Goal: Navigation & Orientation: Find specific page/section

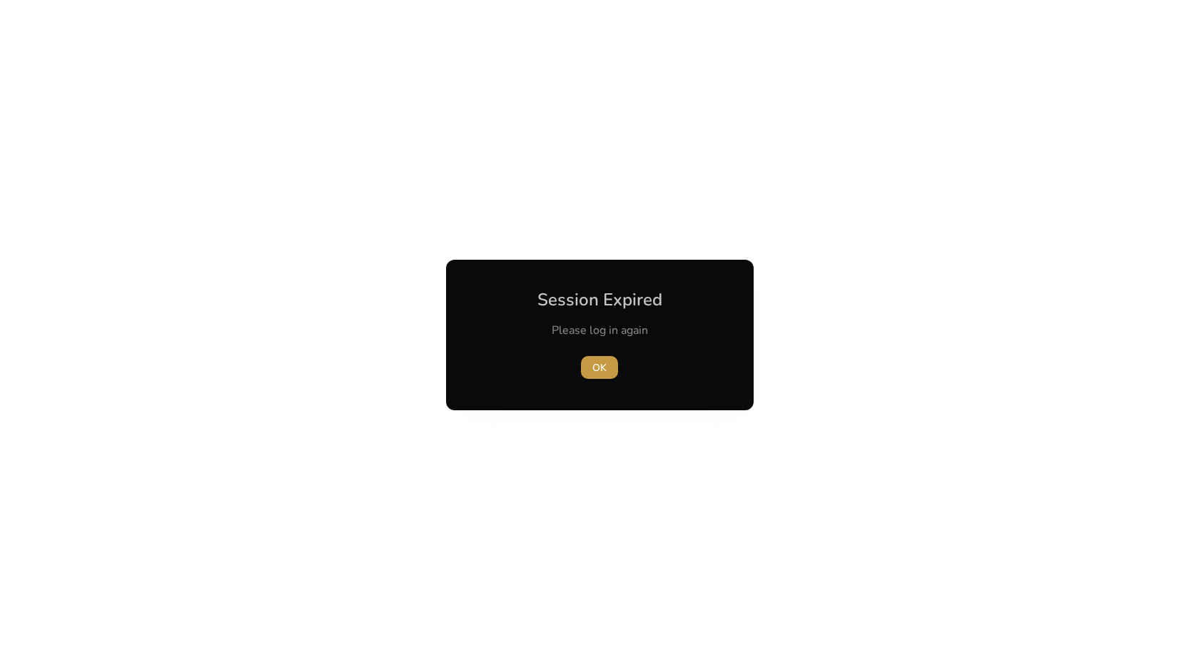
click at [599, 372] on span "OK" at bounding box center [599, 367] width 14 height 15
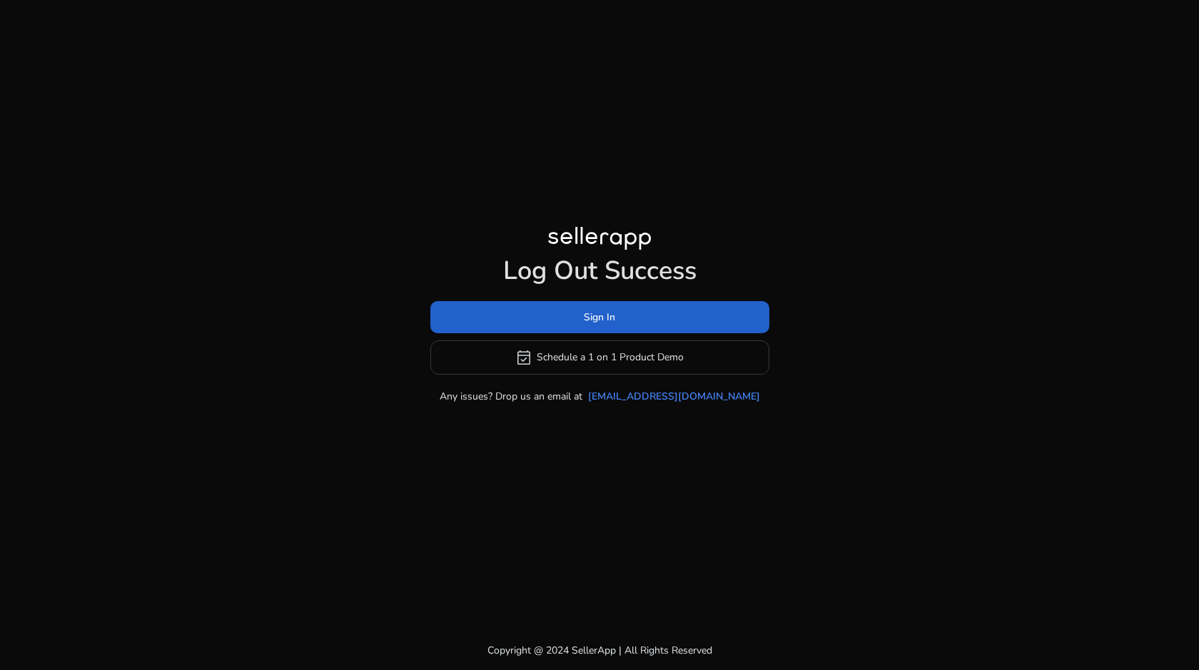
click at [569, 320] on span at bounding box center [599, 317] width 339 height 34
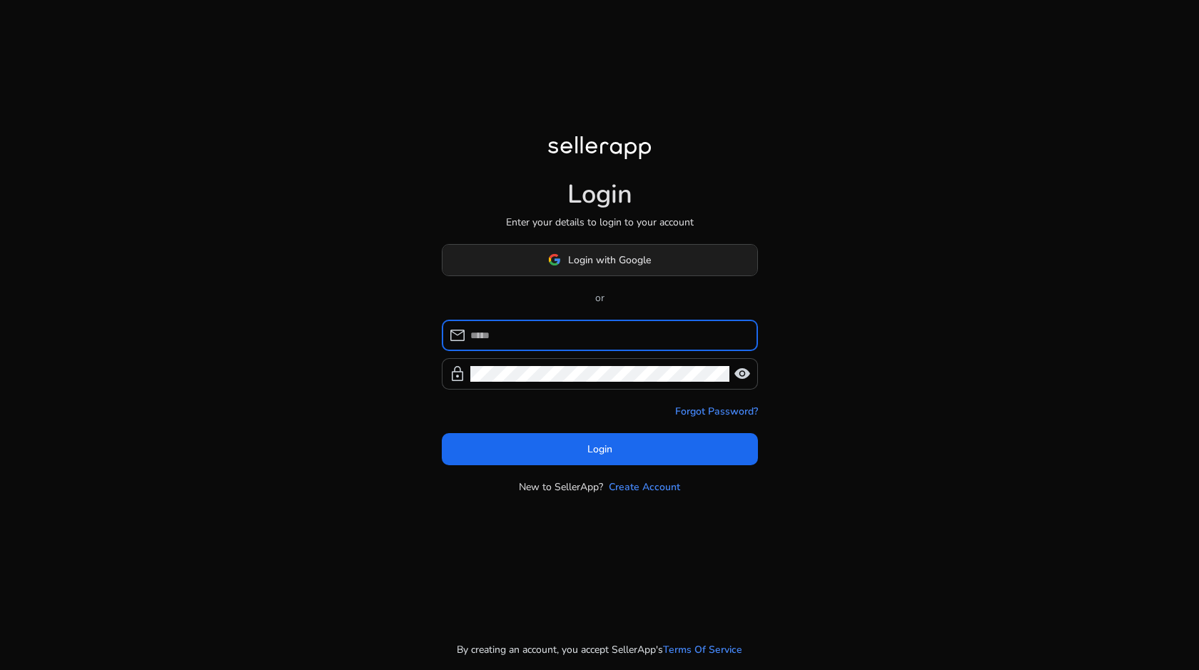
type input "**********"
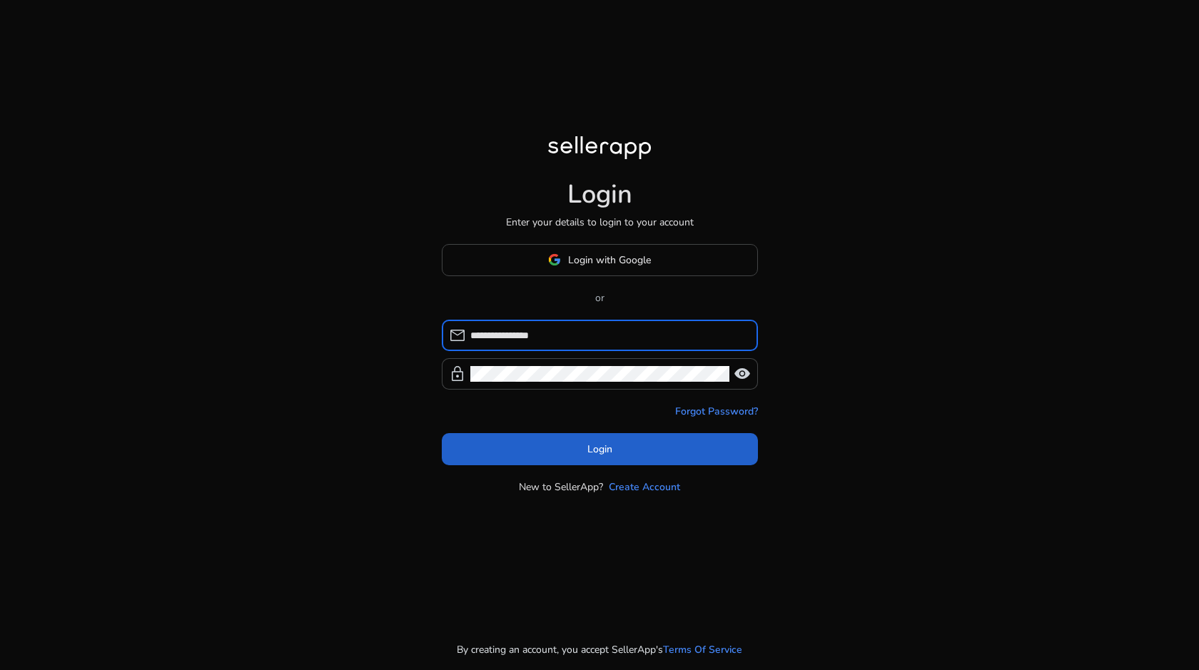
click at [538, 455] on span at bounding box center [600, 449] width 316 height 34
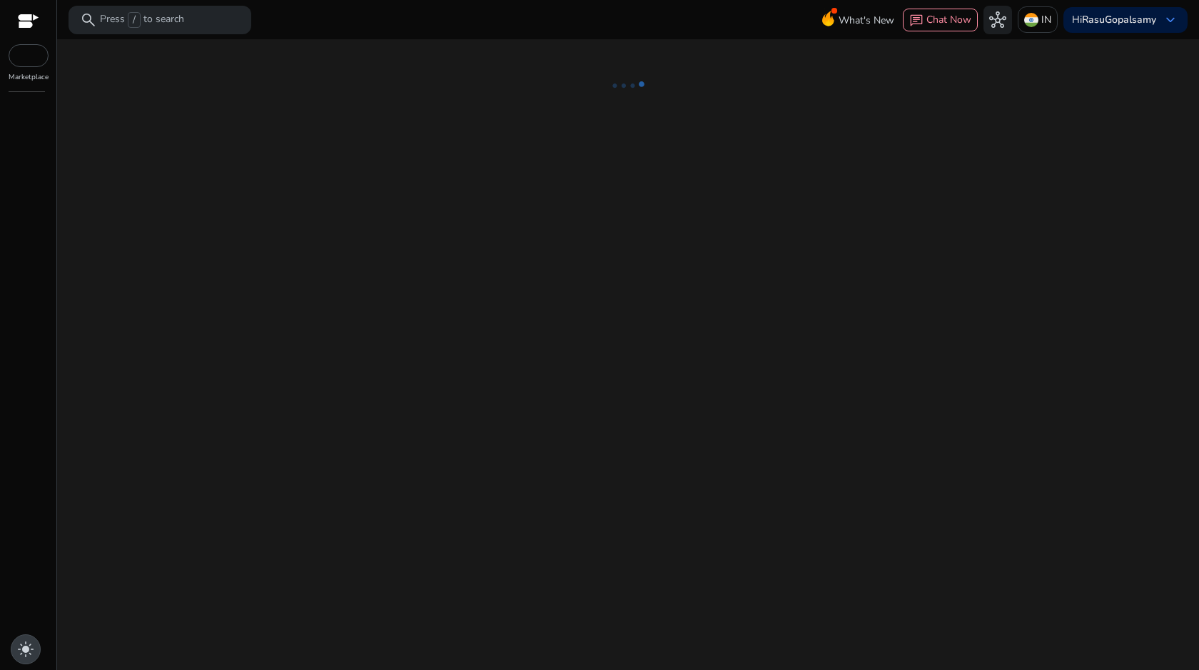
click at [34, 646] on span "light_mode" at bounding box center [25, 649] width 17 height 17
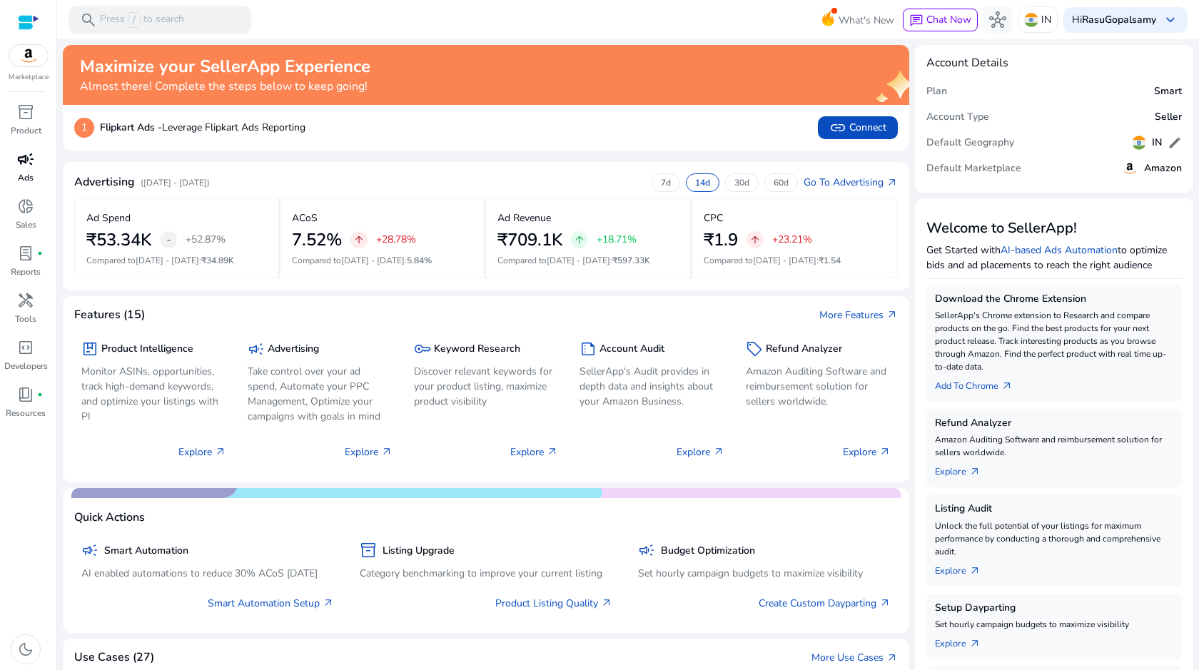
click at [35, 166] on div "campaign" at bounding box center [26, 159] width 40 height 23
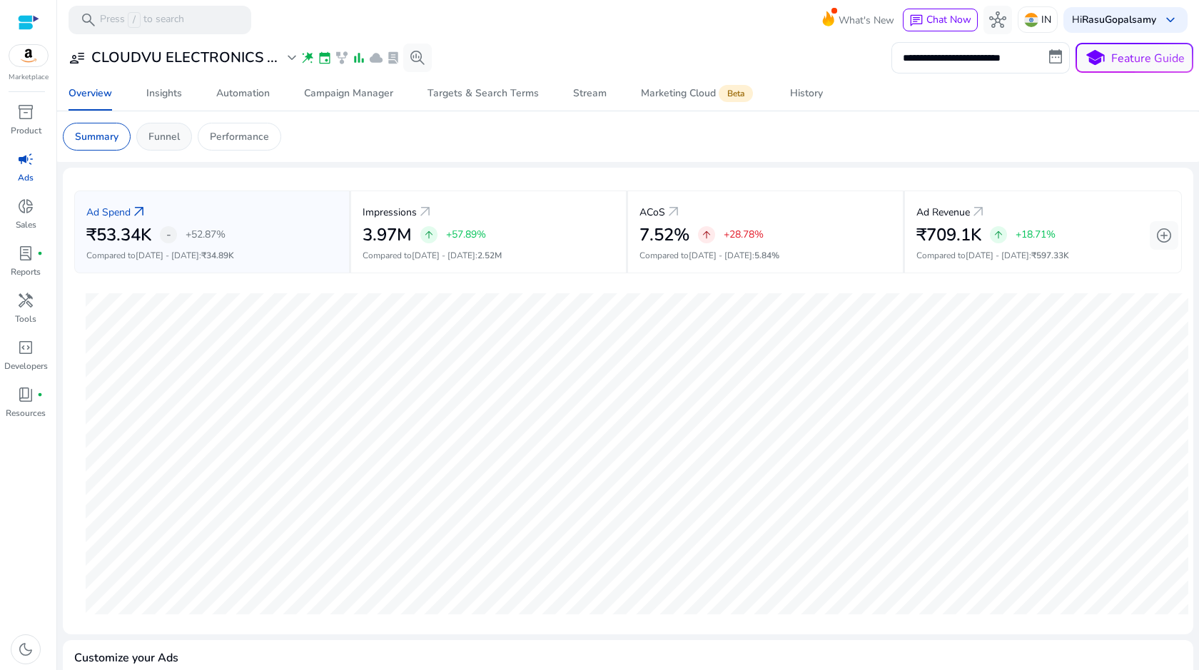
click at [163, 138] on p "Funnel" at bounding box center [163, 136] width 31 height 15
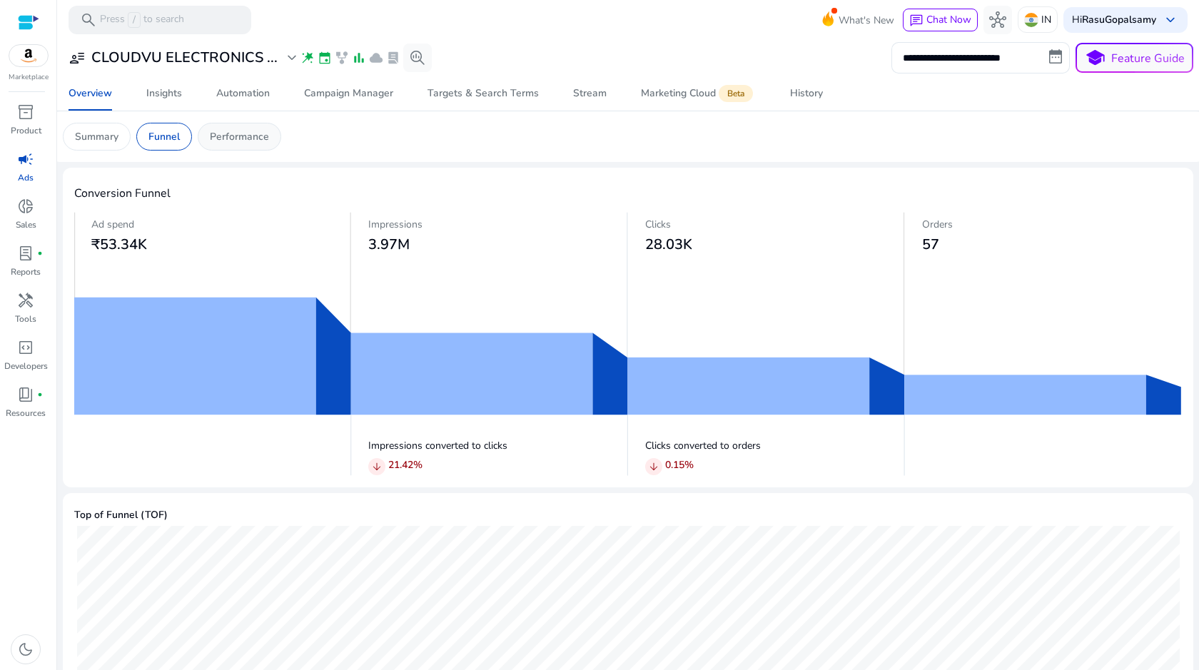
click at [243, 147] on div "Performance" at bounding box center [239, 137] width 83 height 28
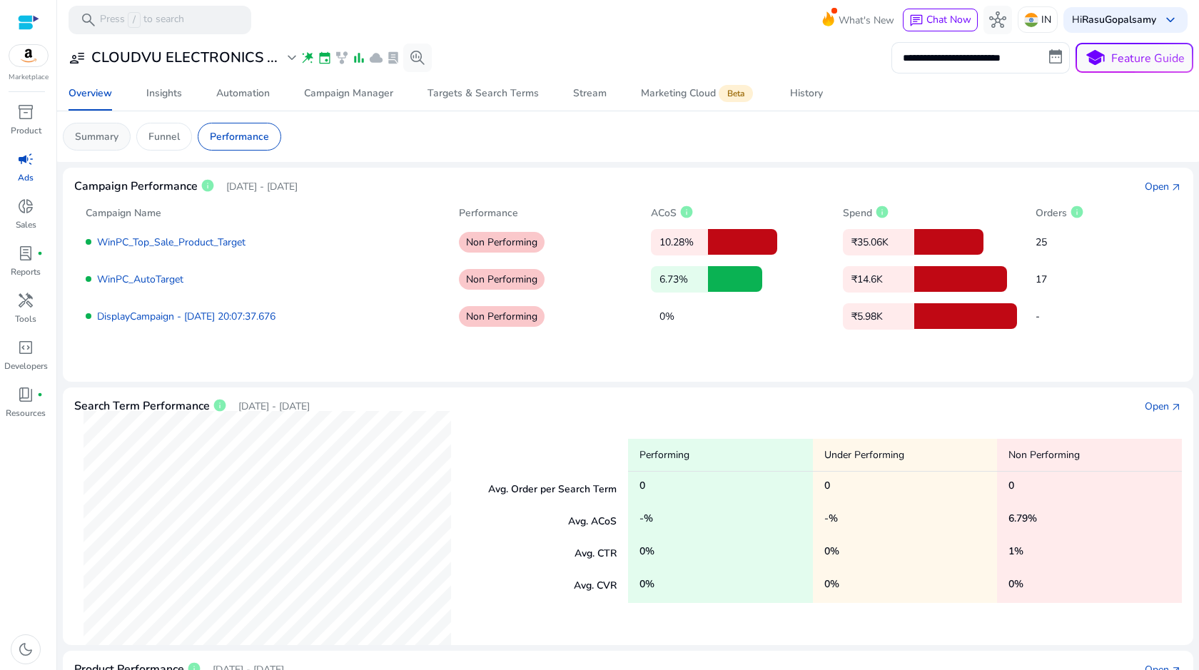
click at [105, 136] on p "Summary" at bounding box center [97, 136] width 44 height 15
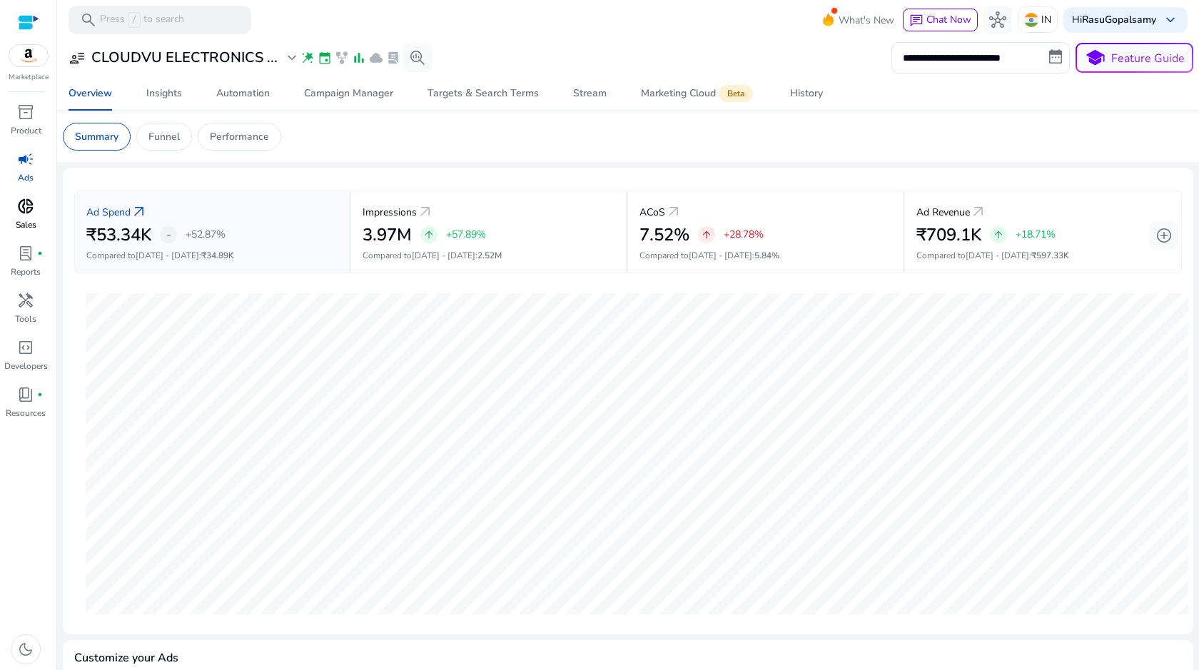
click at [19, 220] on p "Sales" at bounding box center [26, 224] width 21 height 13
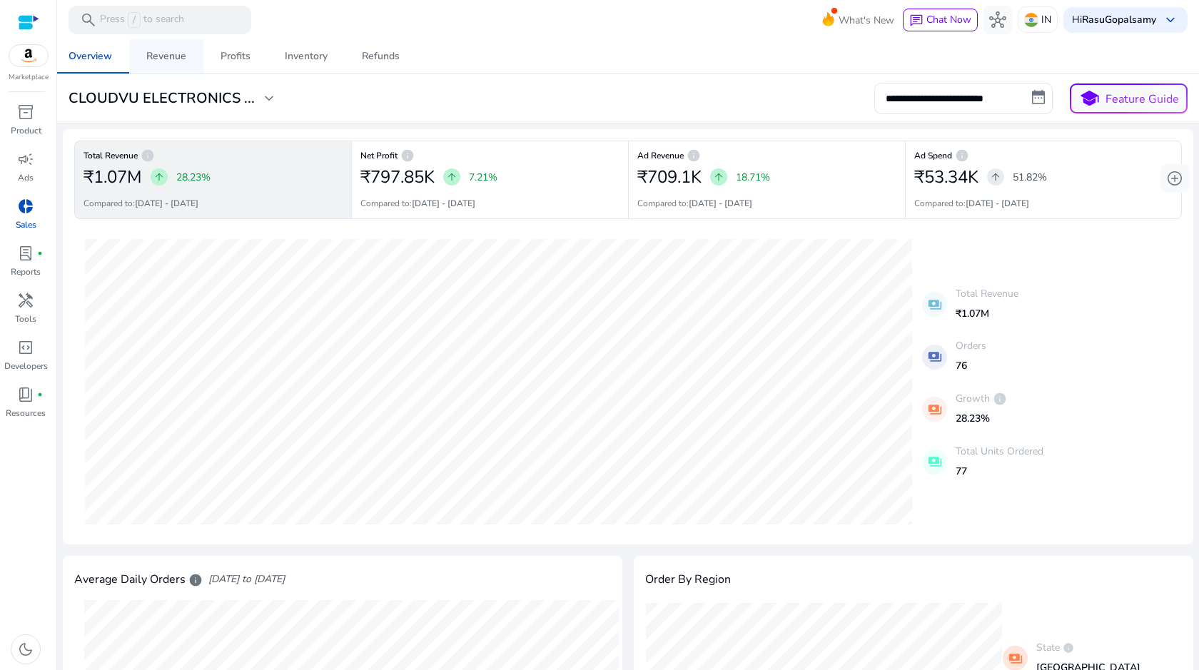
click at [177, 51] on div "Revenue" at bounding box center [166, 56] width 40 height 10
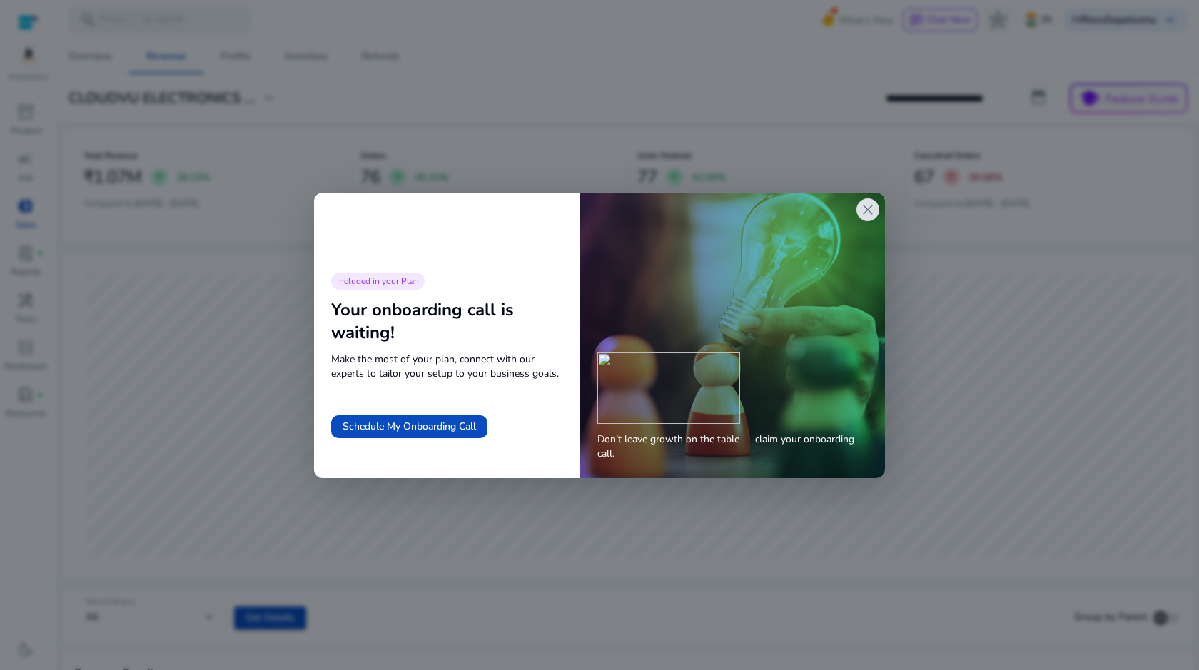
click at [877, 206] on div "close" at bounding box center [867, 209] width 23 height 23
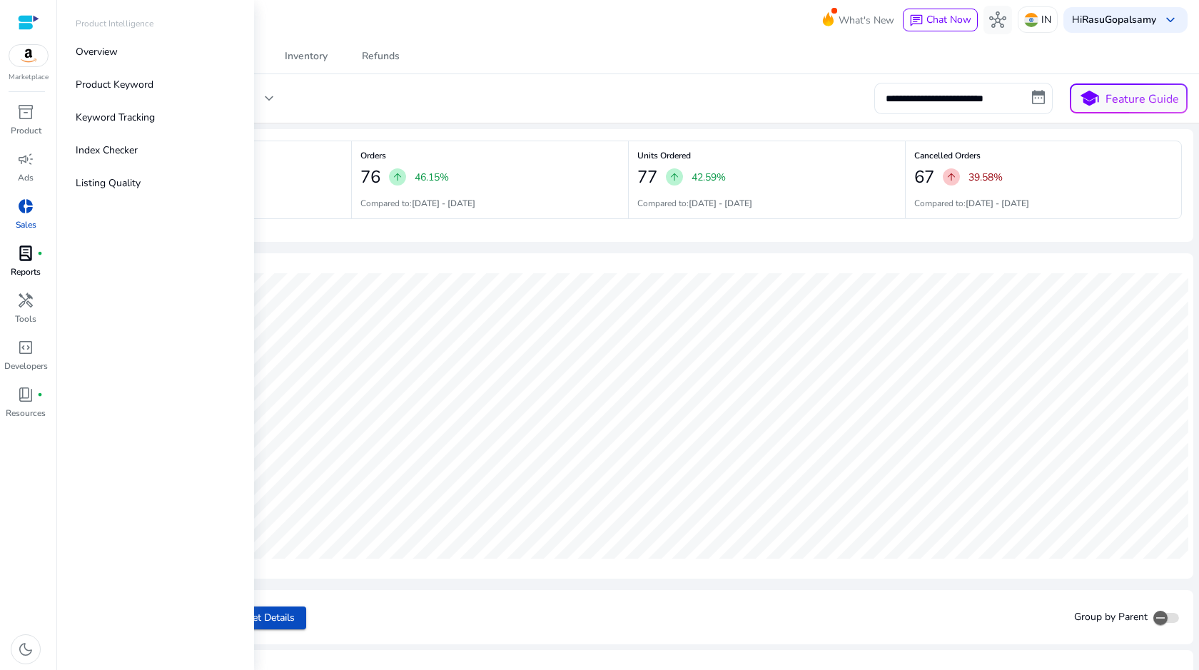
click at [28, 280] on link "lab_profile fiber_manual_record Reports" at bounding box center [25, 265] width 51 height 47
click at [28, 309] on span "handyman" at bounding box center [25, 300] width 17 height 17
